Goal: Task Accomplishment & Management: Use online tool/utility

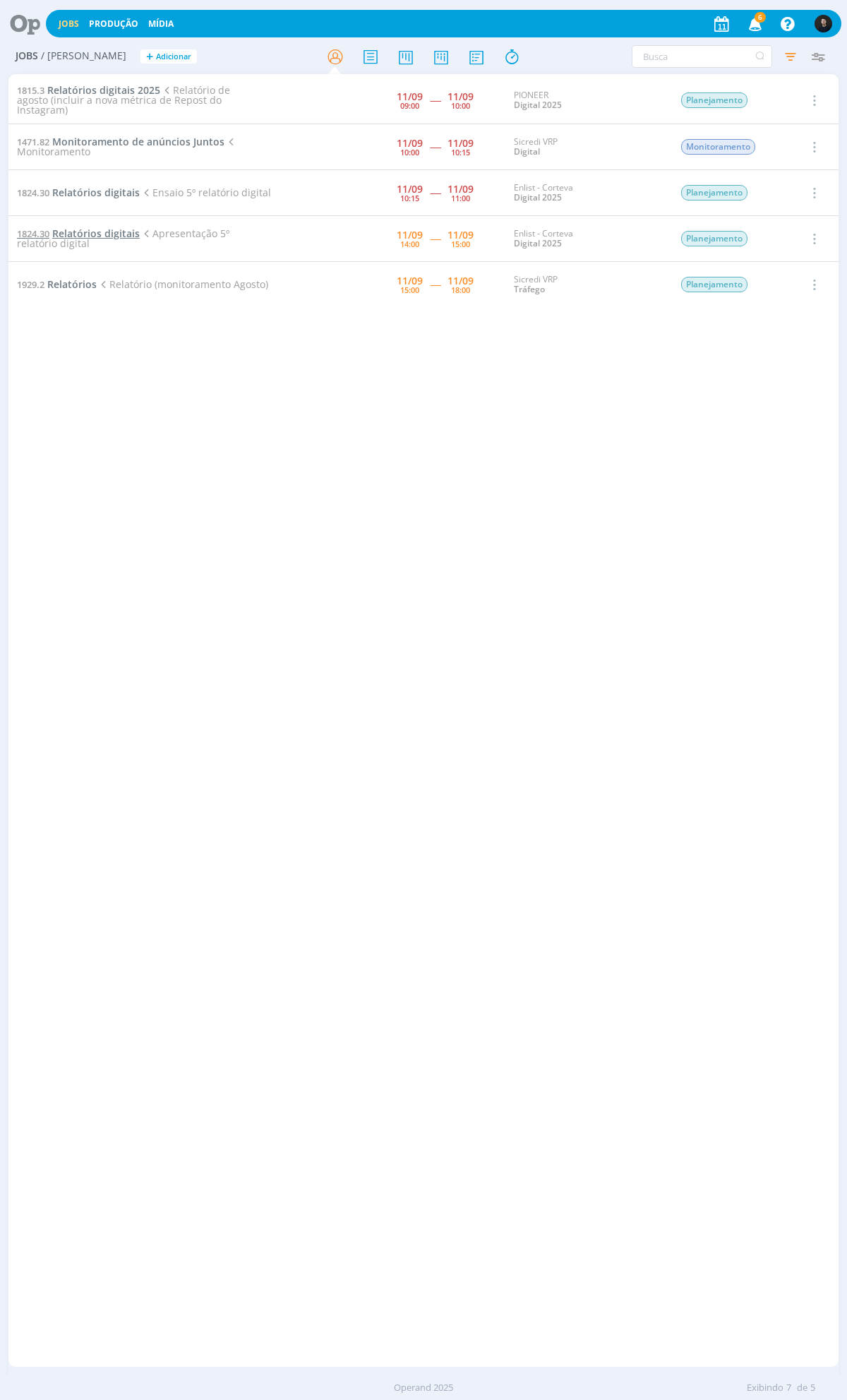
click at [119, 228] on span "Relatórios digitais" at bounding box center [96, 233] width 87 height 13
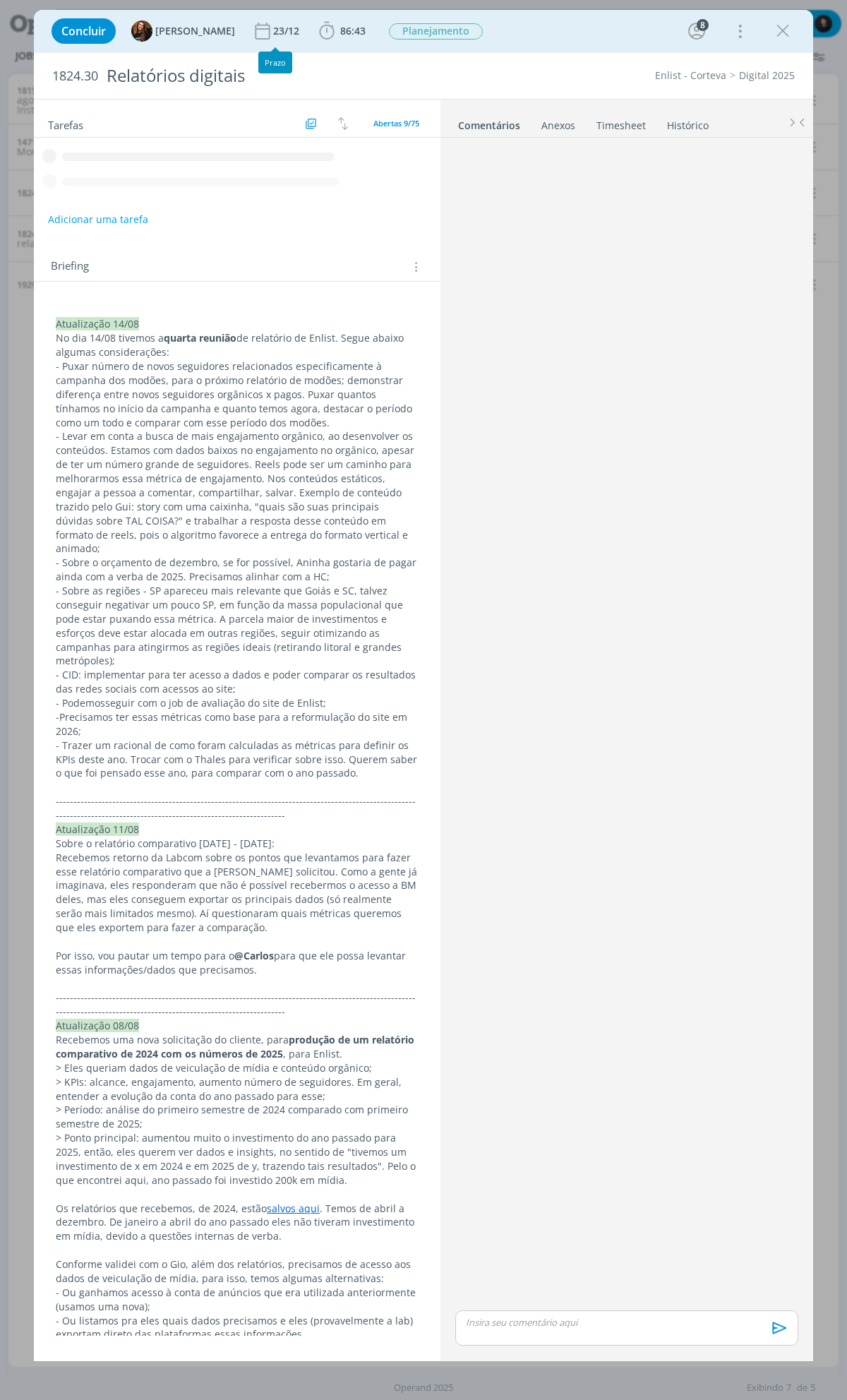
click at [340, 47] on div "Concluir Tayná Morsch 23/12 86:43 Iniciar Apontar Data * [DATE] Horas * 00:00 T…" at bounding box center [423, 31] width 758 height 33
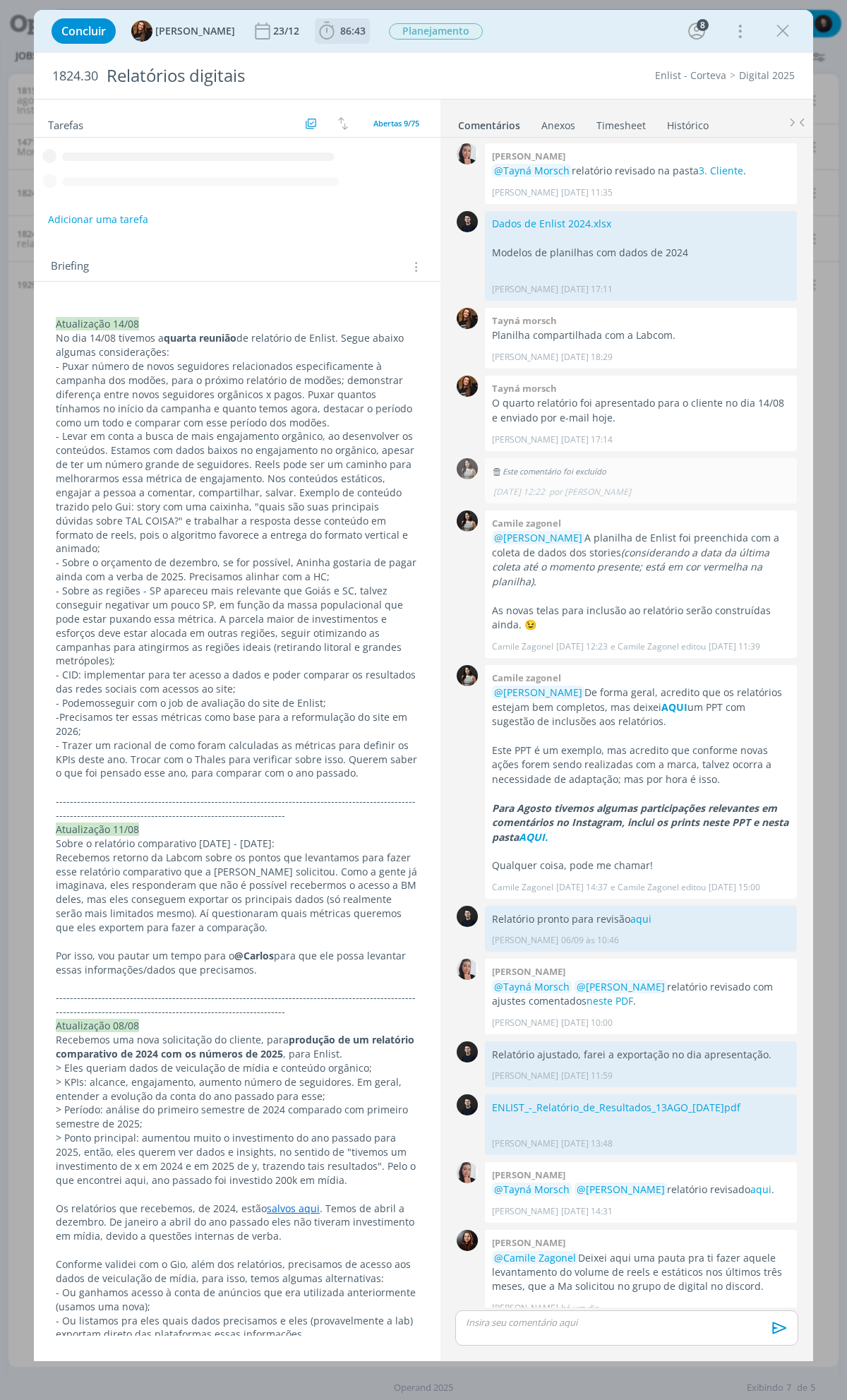
click at [345, 33] on span "86:43" at bounding box center [353, 31] width 26 height 13
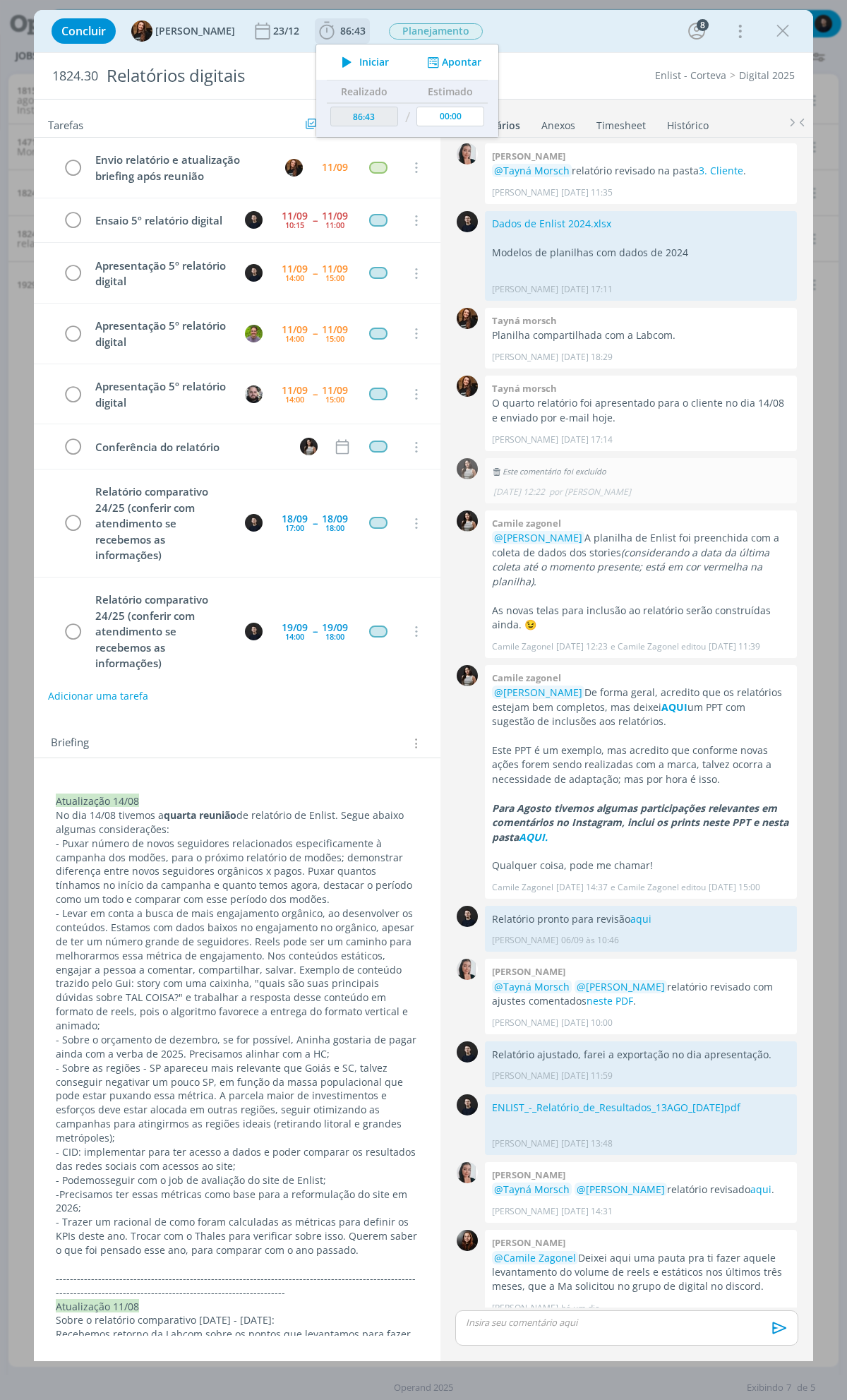
scroll to position [60, 0]
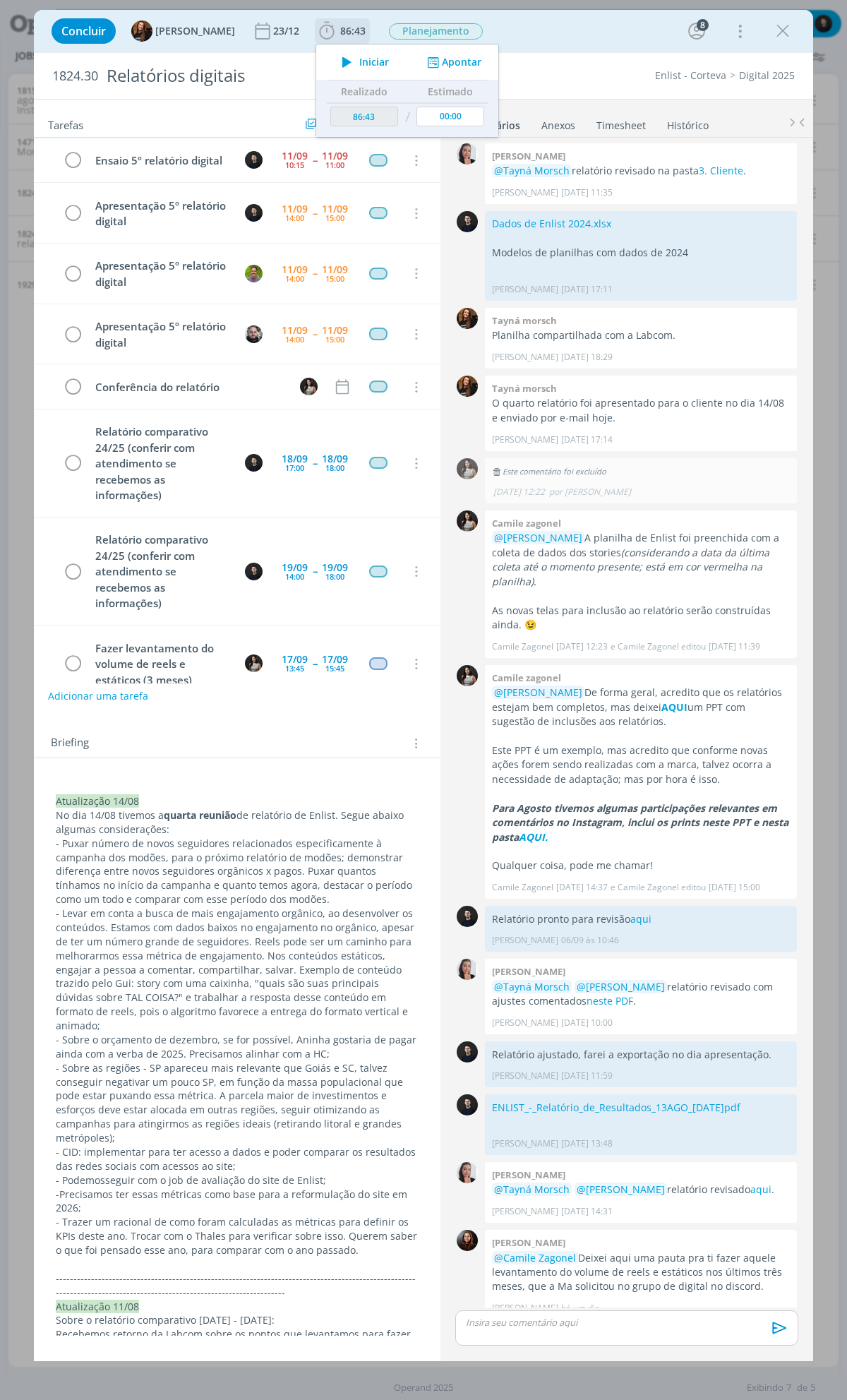
click at [459, 63] on button "Apontar" at bounding box center [453, 62] width 58 height 14
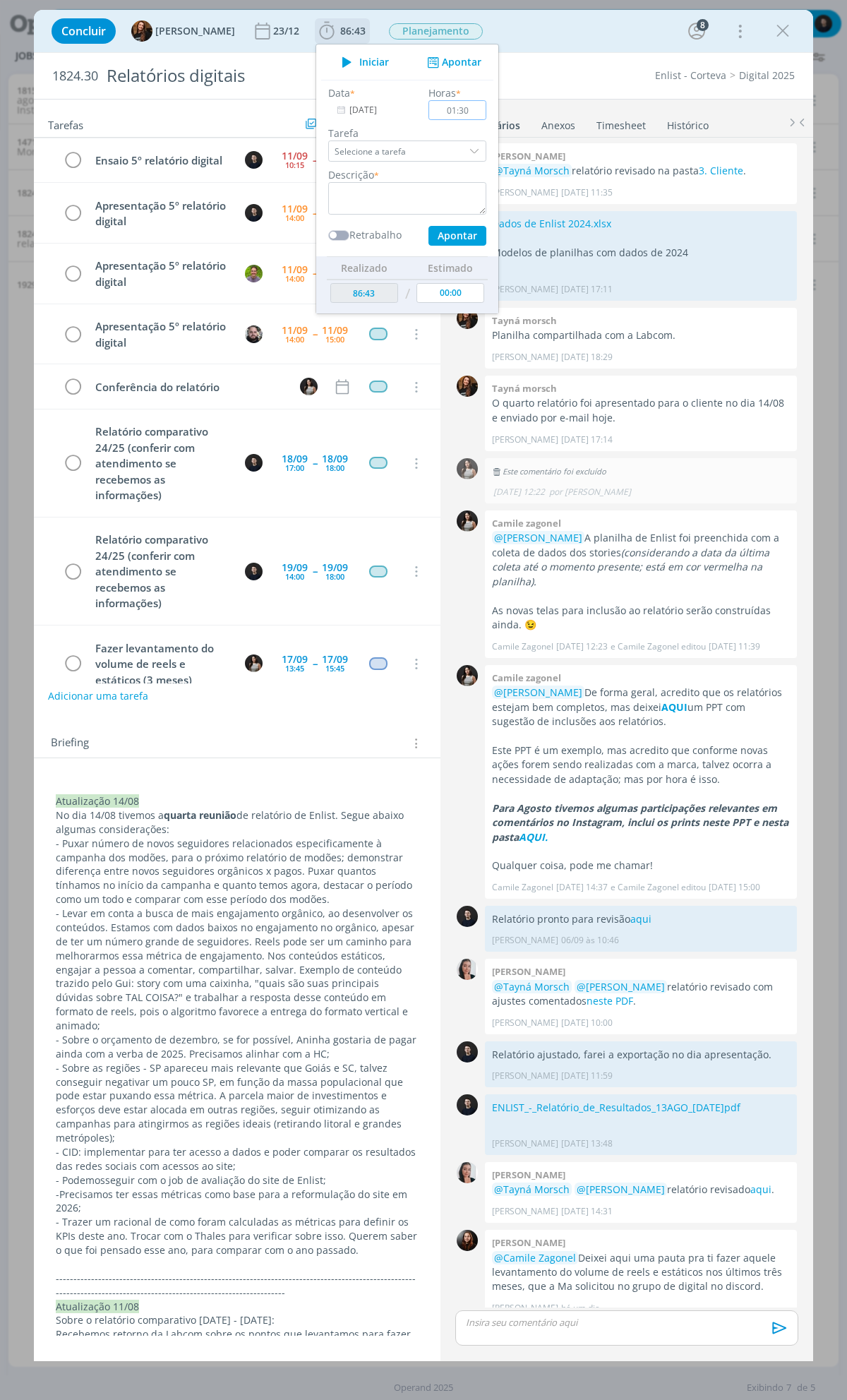
type input "01:30"
type textarea "ensaio + reunião"
click at [429, 226] on button "Apontar" at bounding box center [457, 235] width 57 height 20
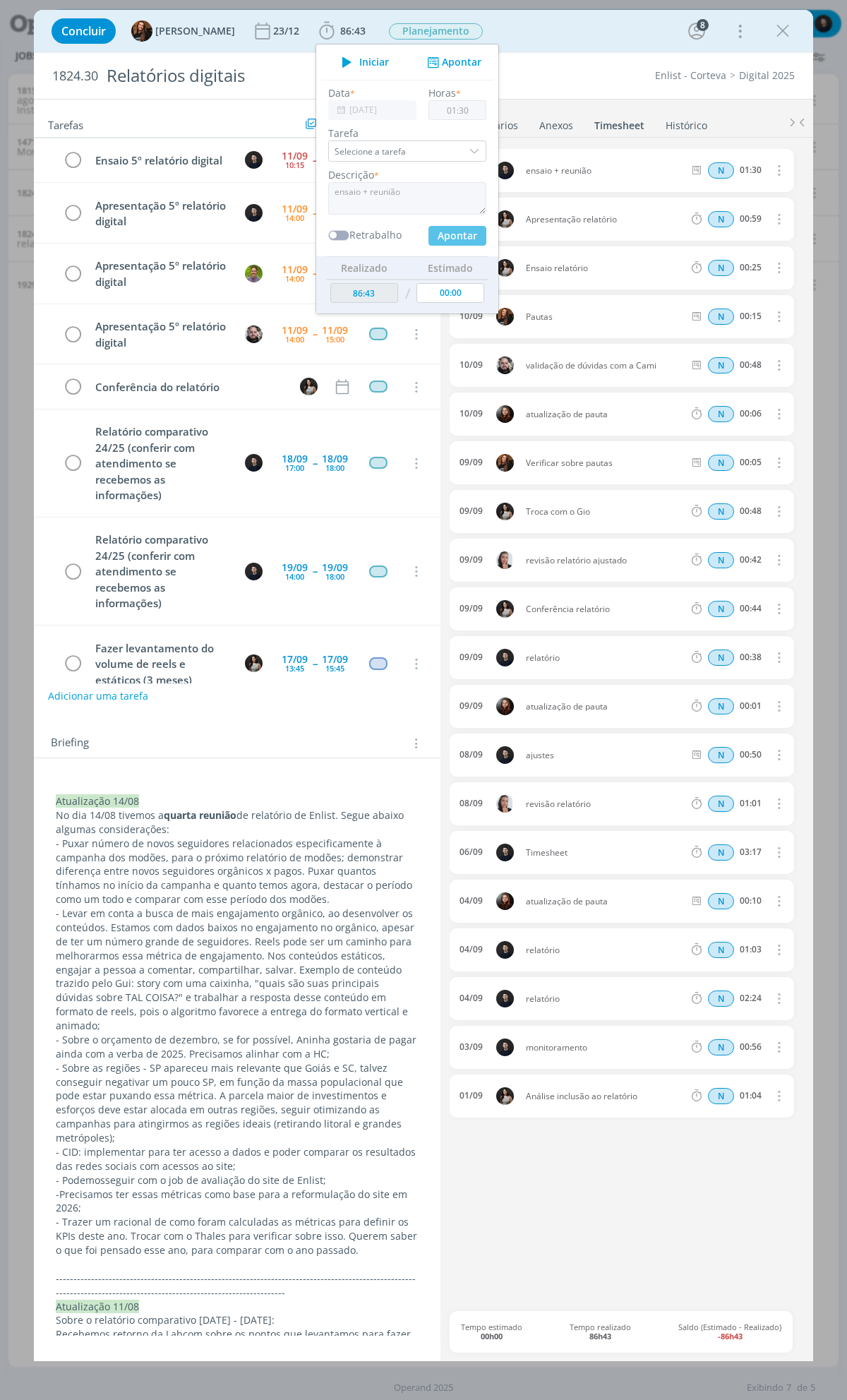
type input "88:13"
type input "00:00"
click at [591, 71] on div "Enlist - Corteva Digital 2025" at bounding box center [644, 76] width 316 height 14
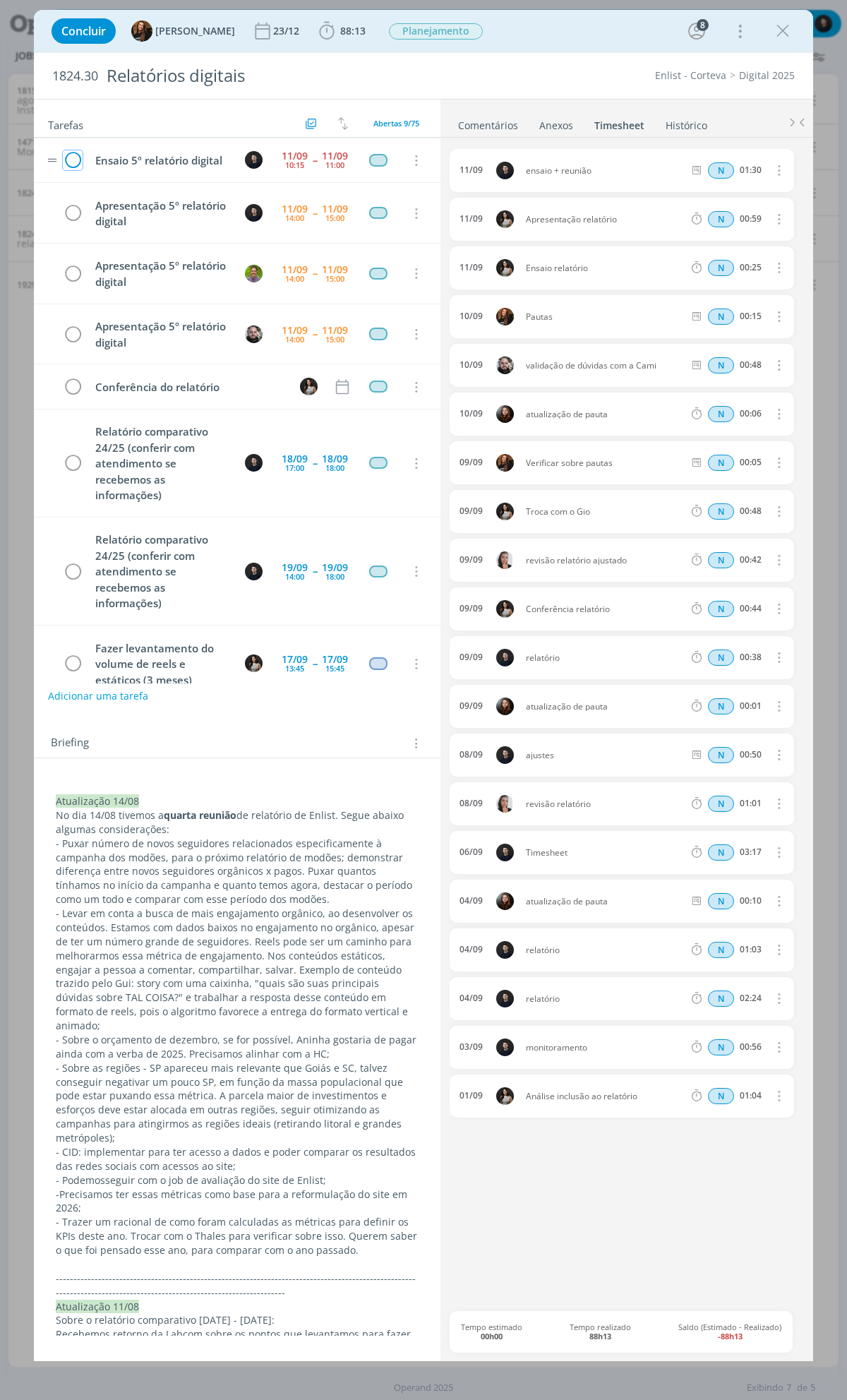
click at [77, 171] on icon "dialog" at bounding box center [73, 161] width 20 height 21
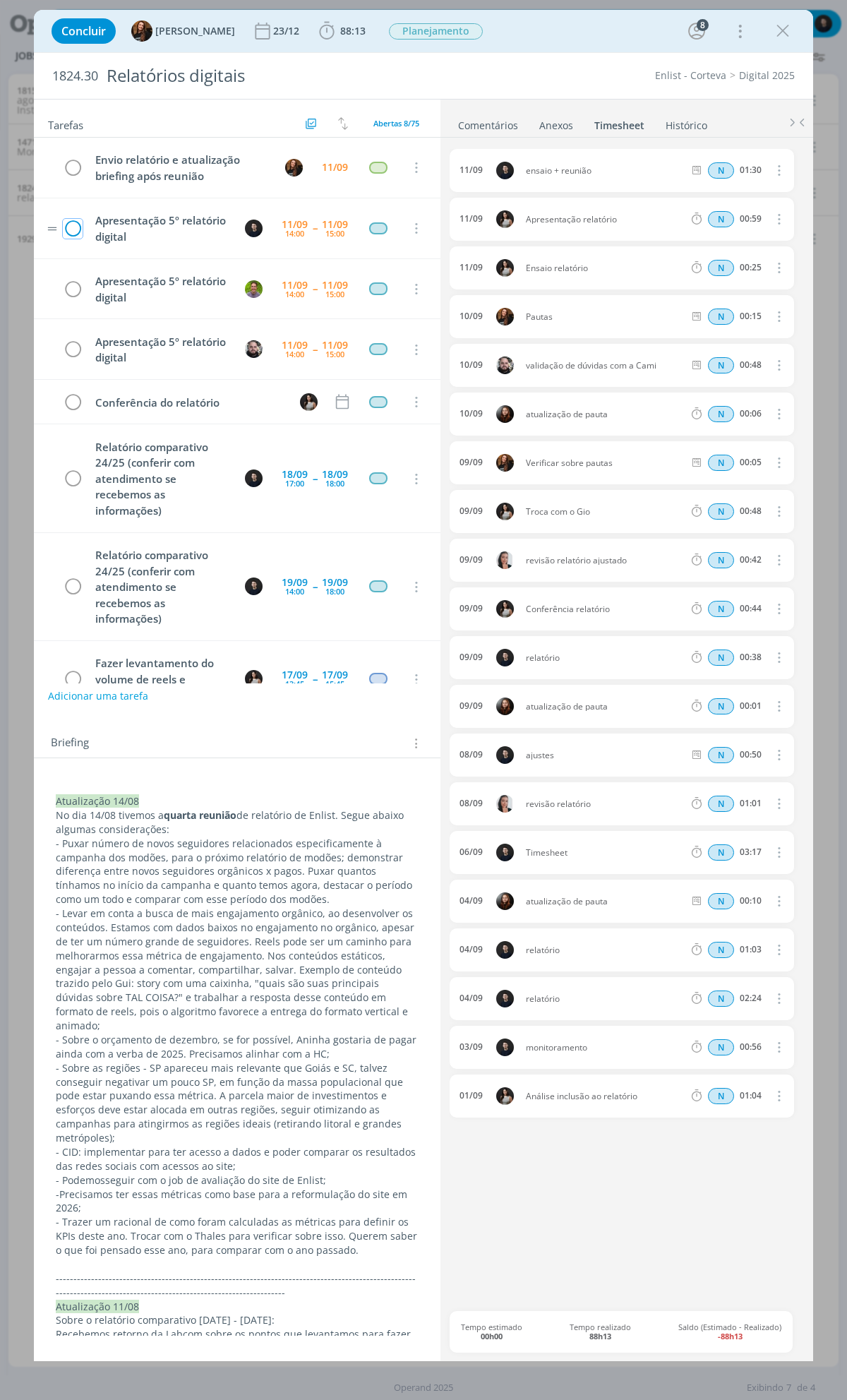
click at [78, 230] on icon "dialog" at bounding box center [73, 229] width 20 height 21
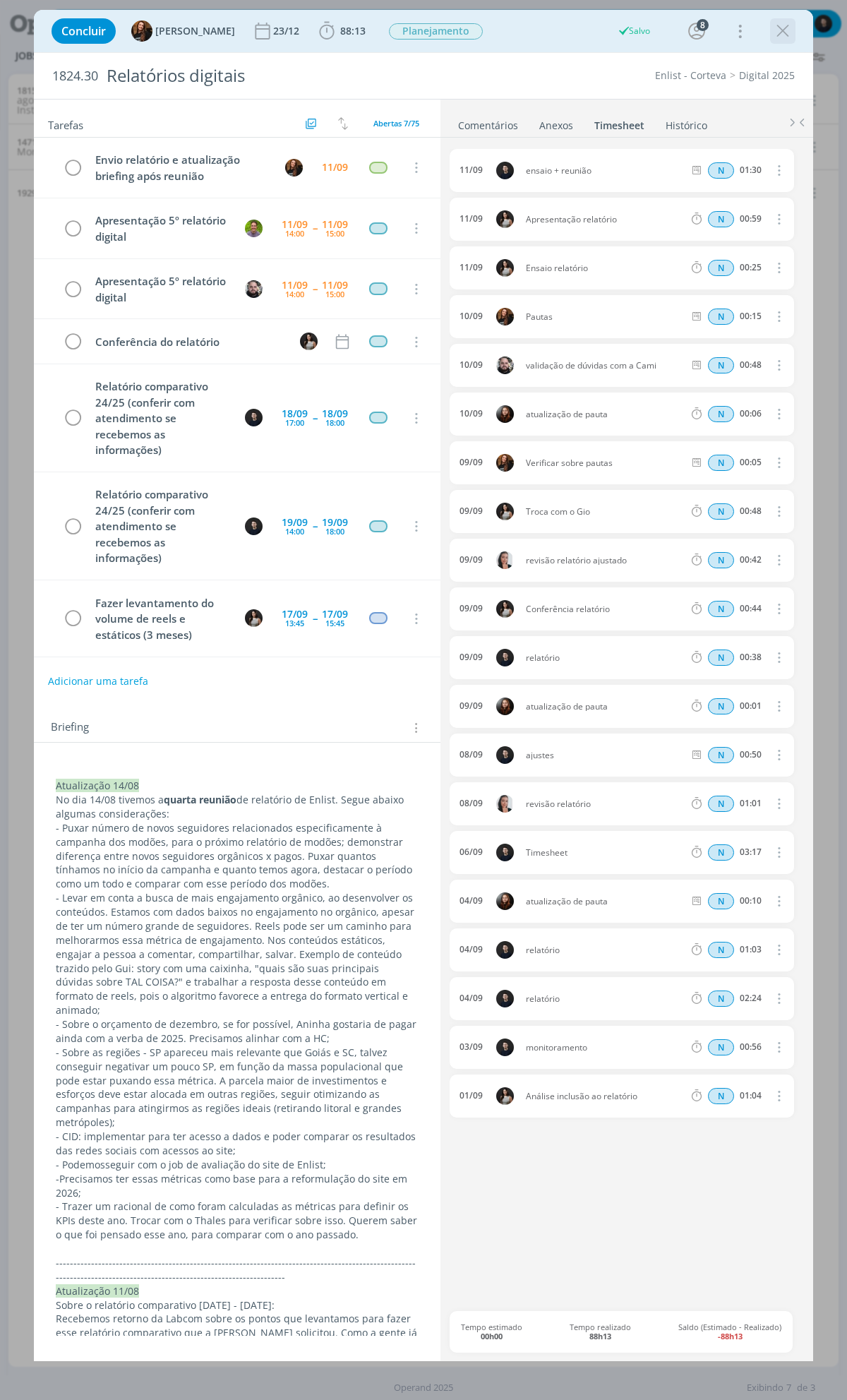
click at [775, 27] on icon "dialog" at bounding box center [783, 31] width 21 height 21
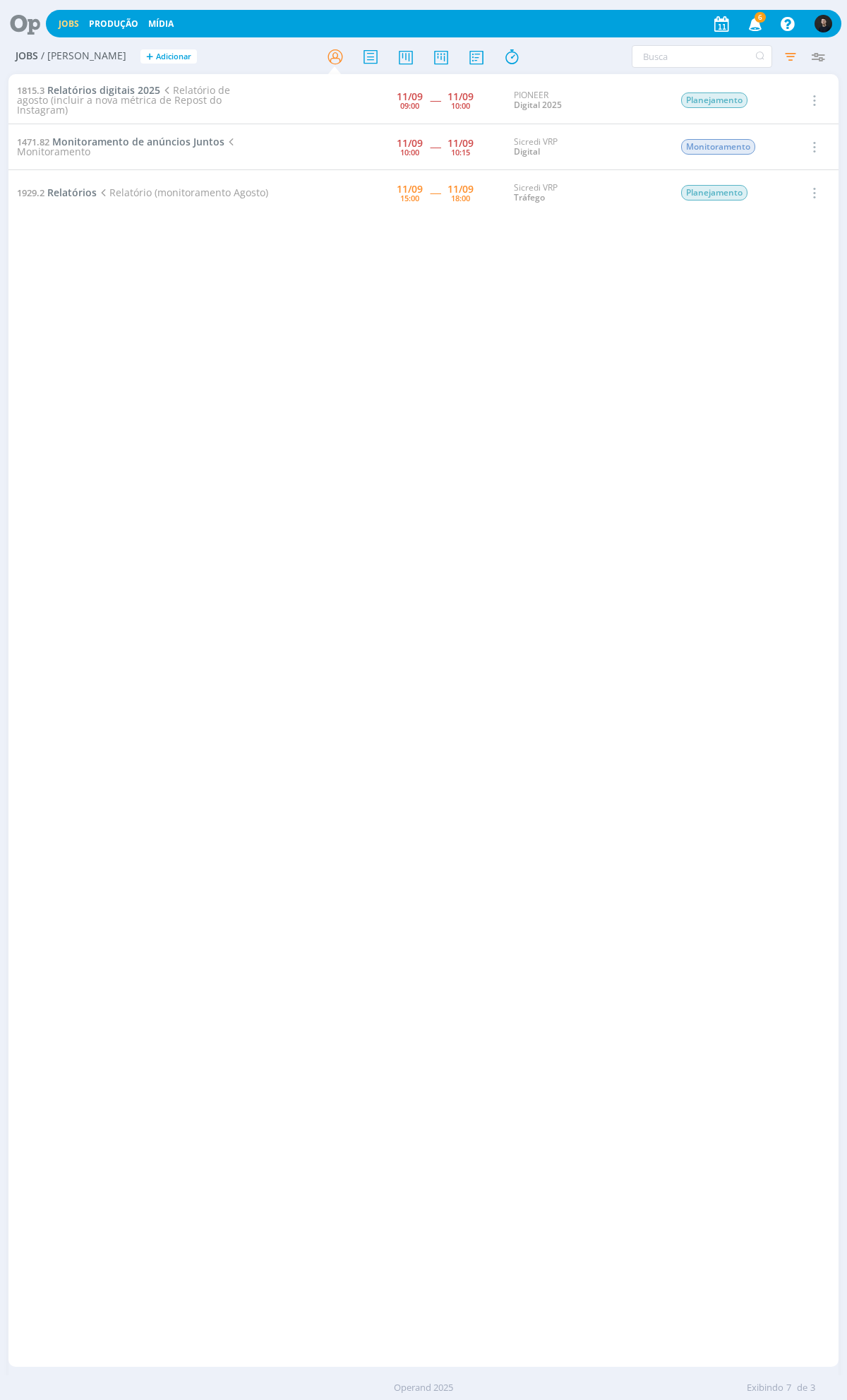
click at [19, 23] on icon at bounding box center [20, 23] width 29 height 28
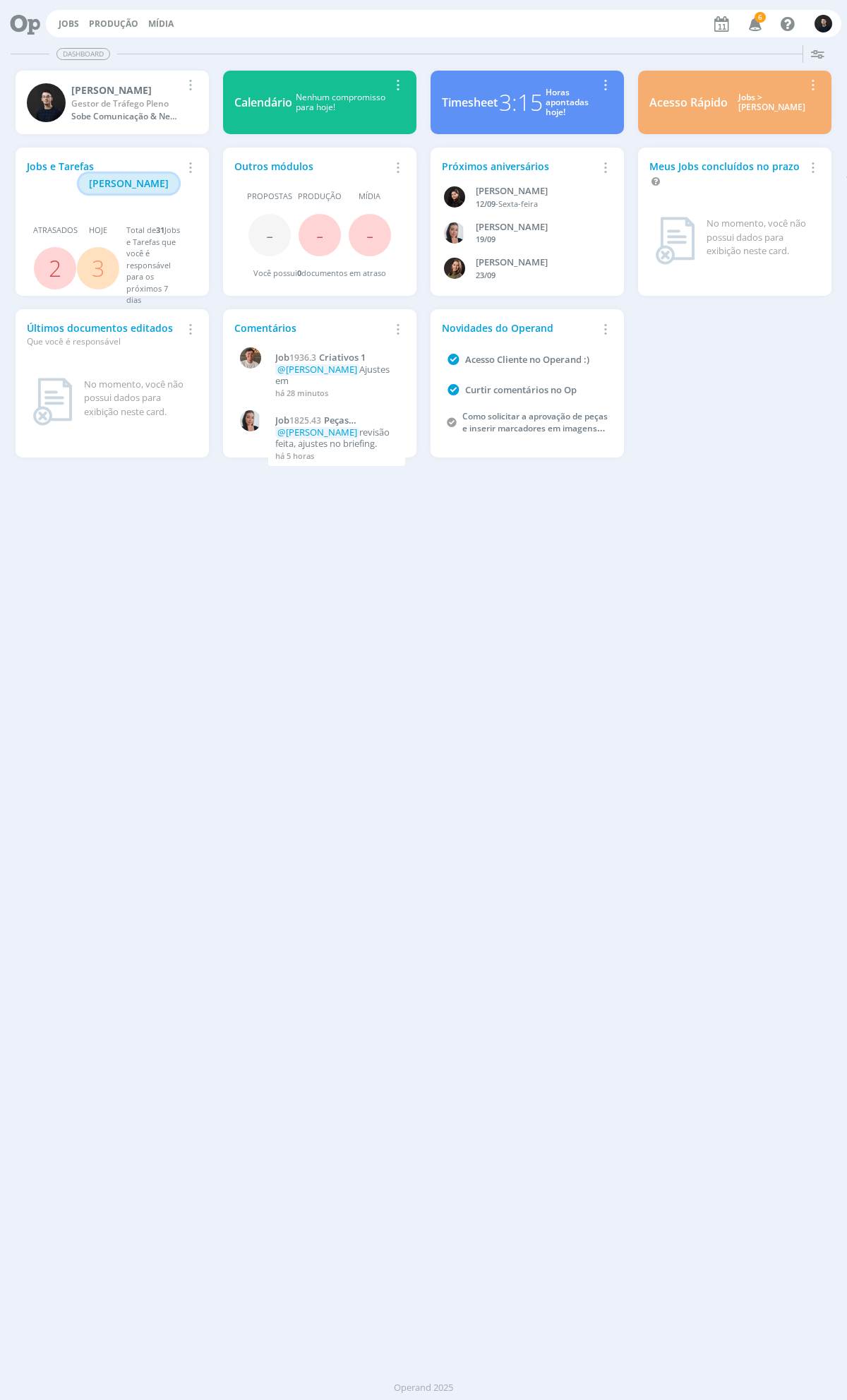
click at [161, 176] on span "[PERSON_NAME]" at bounding box center [128, 183] width 79 height 13
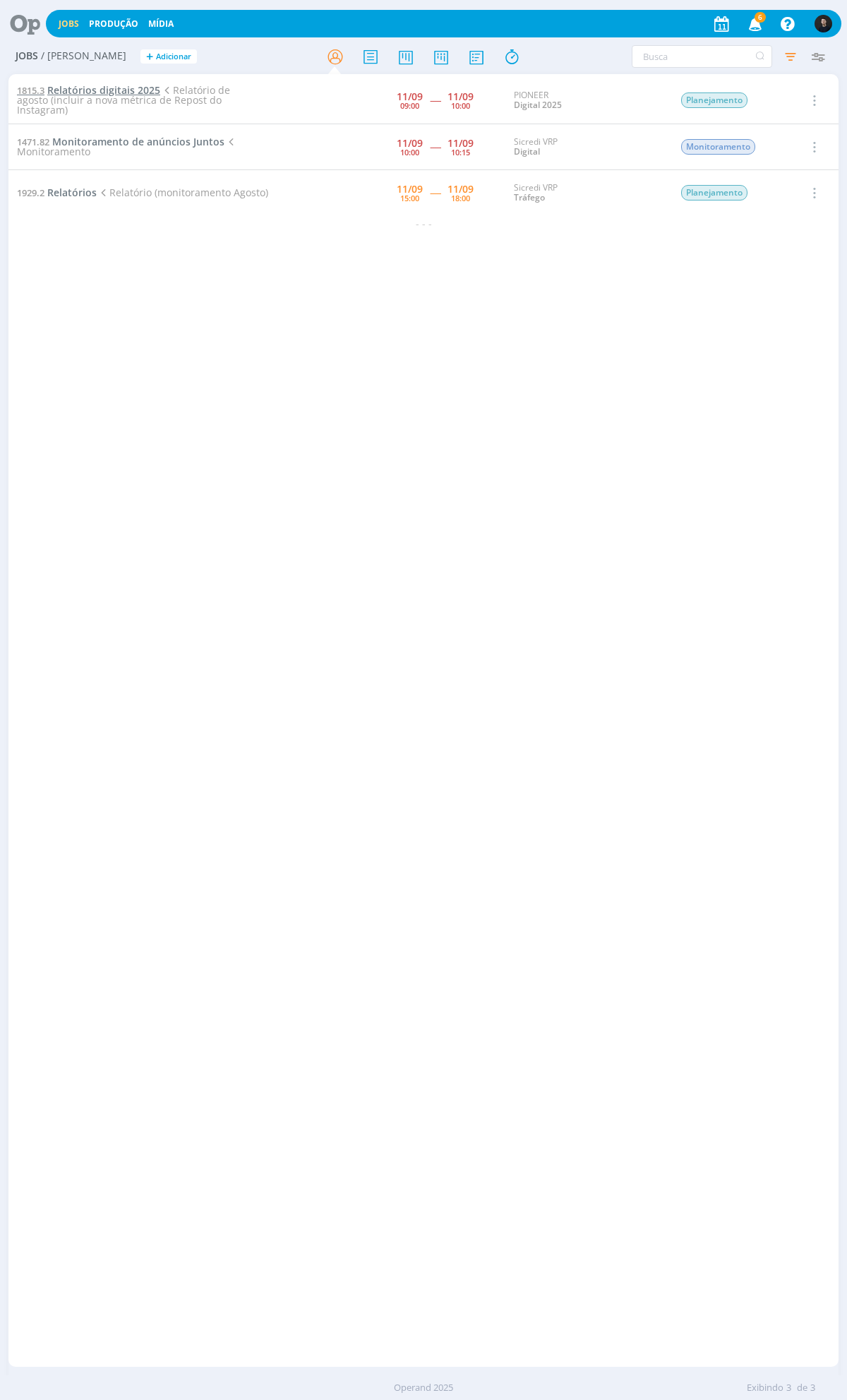
click at [139, 90] on span "Relatórios digitais 2025" at bounding box center [103, 90] width 113 height 13
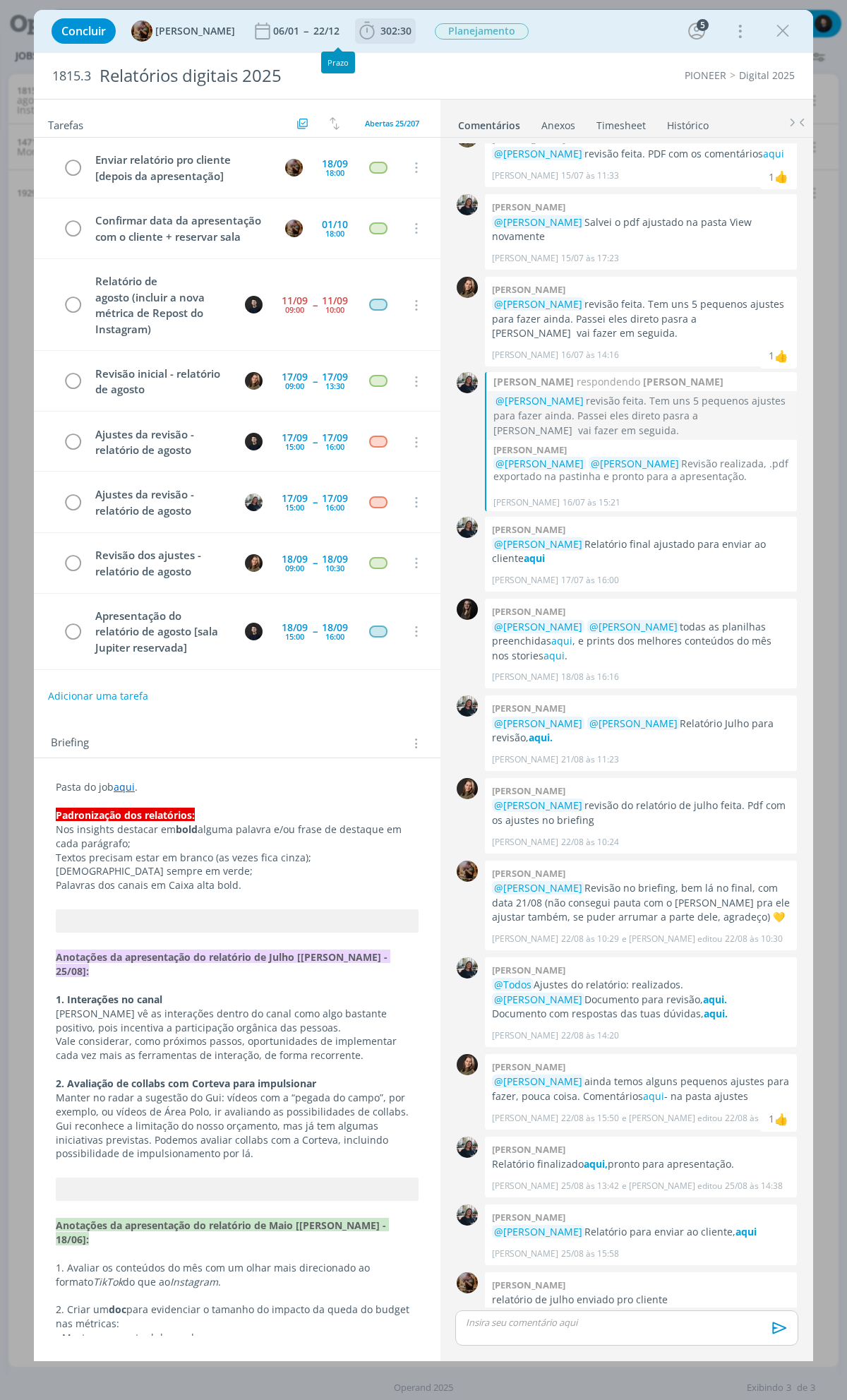
scroll to position [45, 0]
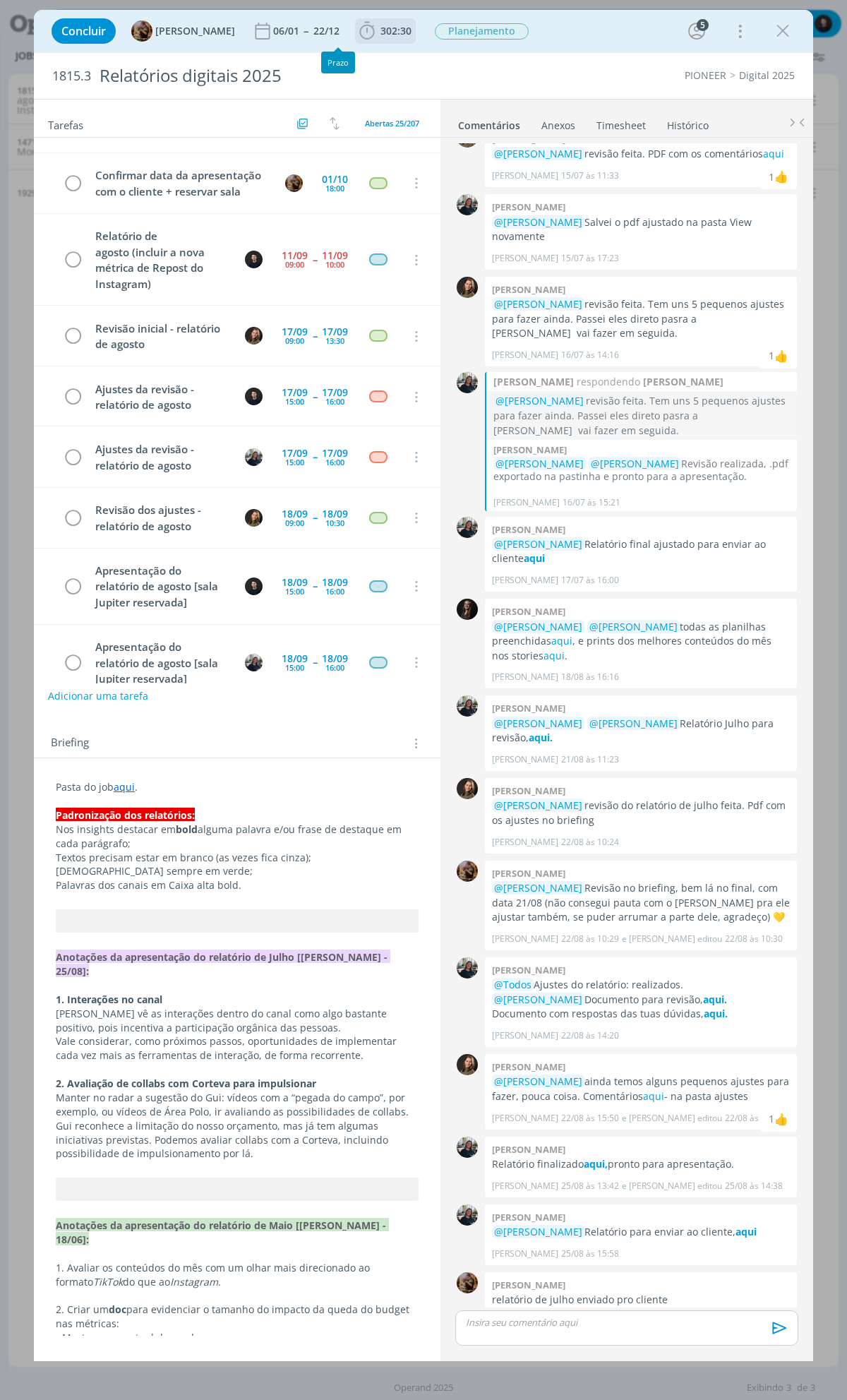
click at [378, 31] on icon "dialog" at bounding box center [368, 31] width 21 height 21
click at [429, 61] on span "Iniciar" at bounding box center [414, 62] width 30 height 10
click at [779, 32] on icon "dialog" at bounding box center [783, 31] width 21 height 21
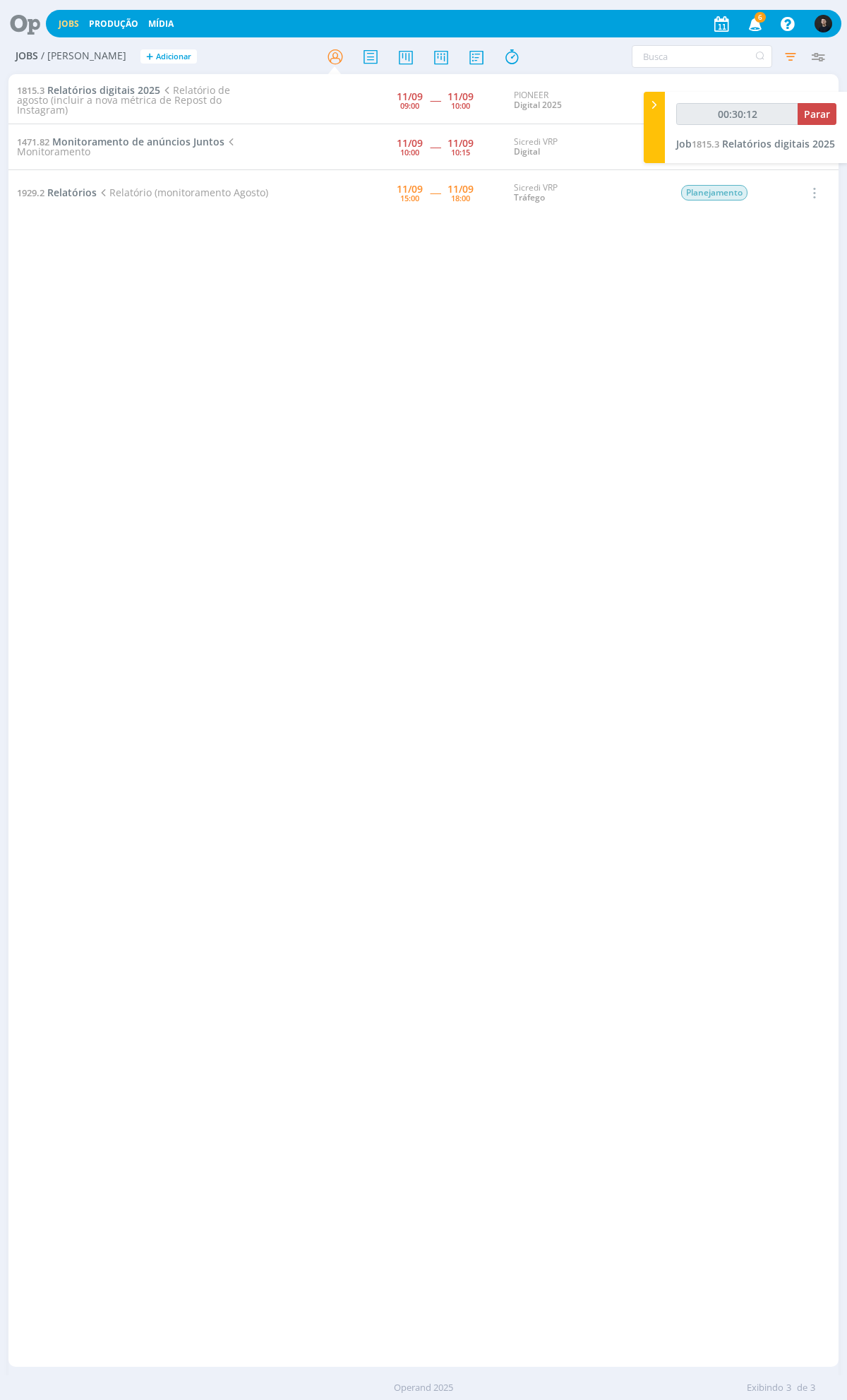
type input "00:31:12"
